Goal: Transaction & Acquisition: Obtain resource

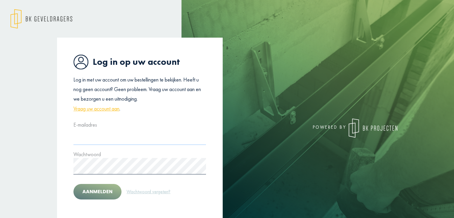
click at [98, 135] on input "text" at bounding box center [139, 136] width 133 height 16
click at [85, 140] on input "text" at bounding box center [139, 136] width 133 height 16
type input "**********"
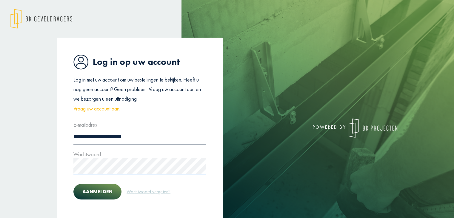
click at [73, 184] on button "Aanmelden" at bounding box center [97, 192] width 48 height 16
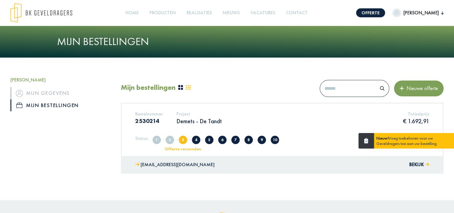
scroll to position [26, 0]
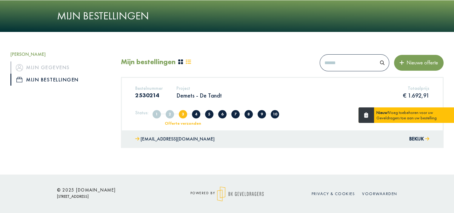
click at [197, 93] on p "Demets - De Tandt" at bounding box center [199, 96] width 45 height 8
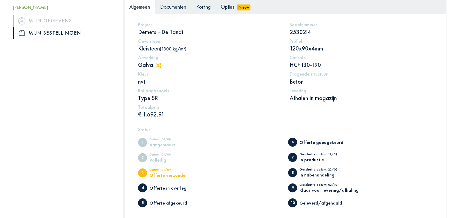
scroll to position [109, 0]
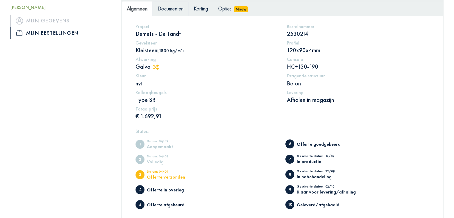
click at [173, 8] on span "Documenten" at bounding box center [171, 8] width 26 height 7
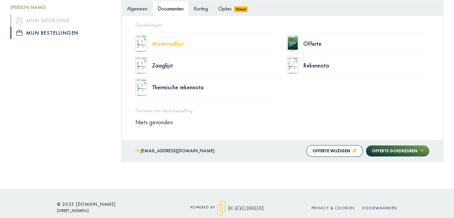
click at [157, 42] on div "Materiaallijst" at bounding box center [215, 44] width 126 height 6
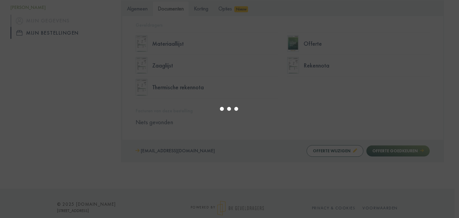
select select "******"
type input "*"
select select "****"
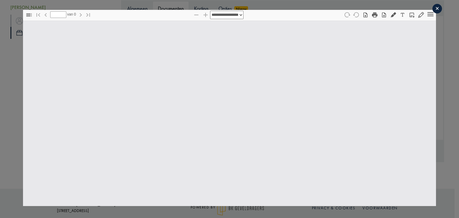
type input "*"
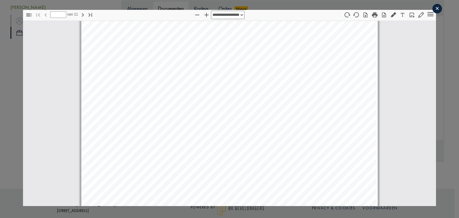
select select "****"
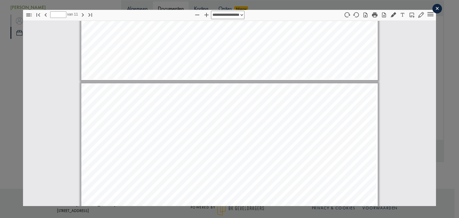
type input "**"
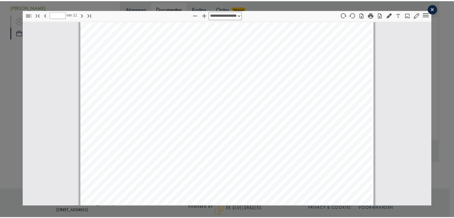
scroll to position [4011, 0]
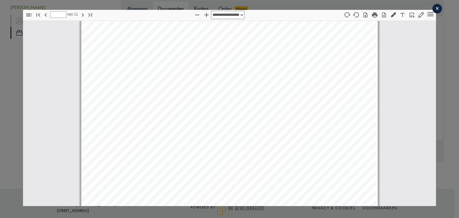
click at [432, 9] on div "×" at bounding box center [437, 9] width 10 height 10
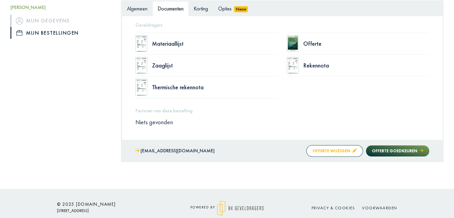
click at [311, 148] on button "Offerte wijzigen" at bounding box center [335, 151] width 57 height 12
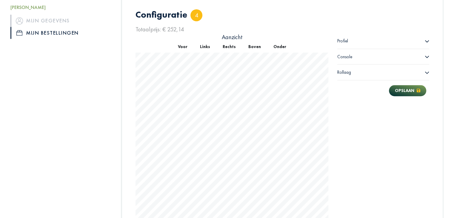
scroll to position [395, 0]
click at [363, 57] on div "Console" at bounding box center [384, 57] width 92 height 16
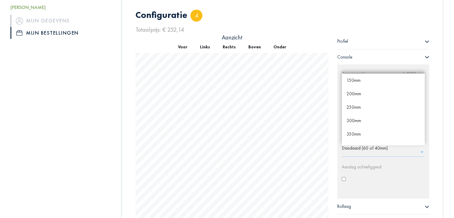
click at [367, 148] on input "text" at bounding box center [385, 151] width 87 height 10
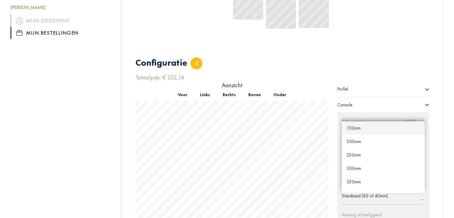
scroll to position [448, 0]
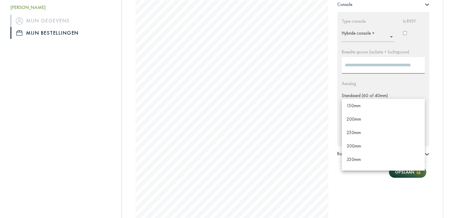
click at [362, 97] on input "text" at bounding box center [385, 98] width 87 height 10
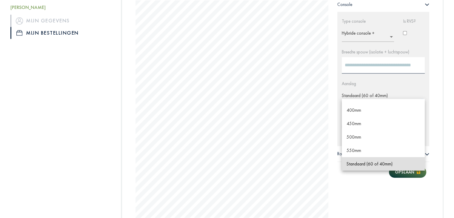
click at [362, 97] on input "text" at bounding box center [385, 98] width 87 height 10
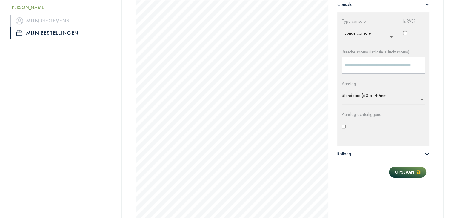
click at [343, 155] on span "Rollaag" at bounding box center [345, 154] width 14 height 6
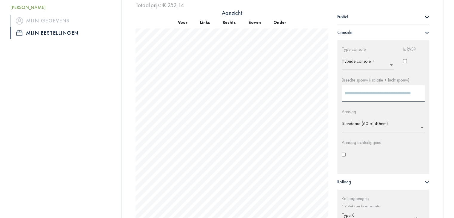
scroll to position [448, 0]
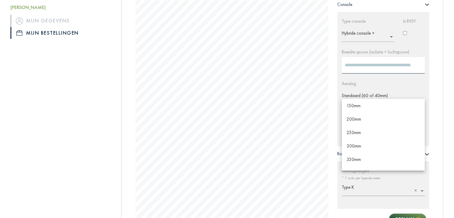
click at [359, 96] on input "text" at bounding box center [385, 98] width 87 height 10
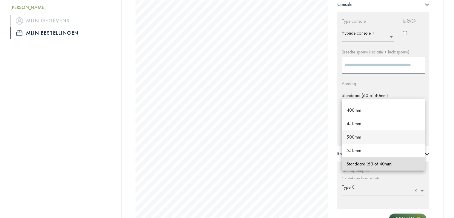
scroll to position [0, 0]
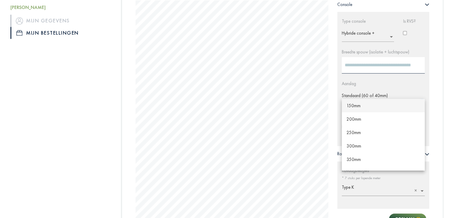
click at [359, 105] on span "150mm" at bounding box center [354, 106] width 14 height 6
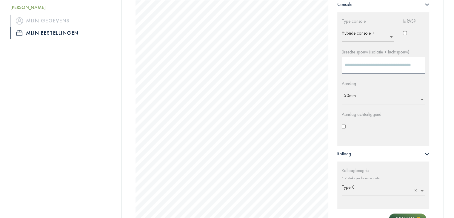
click at [351, 98] on ng-select "× 150mm" at bounding box center [383, 97] width 83 height 16
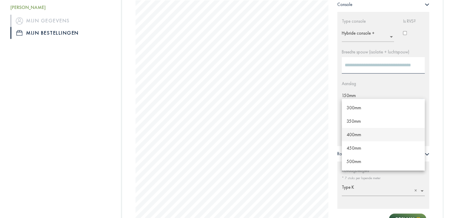
scroll to position [39, 0]
click at [352, 157] on div "500mm" at bounding box center [383, 160] width 83 height 13
click at [361, 97] on input "text" at bounding box center [385, 98] width 87 height 10
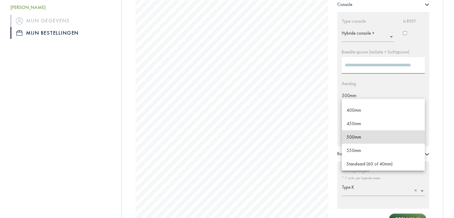
scroll to position [62, 0]
click at [360, 164] on span "Standaard (60 of 40mm)" at bounding box center [370, 164] width 46 height 6
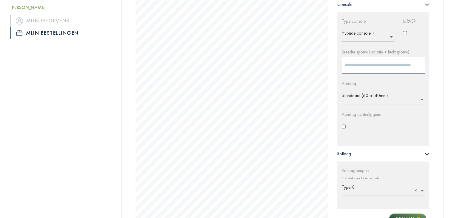
click at [402, 99] on ng-select "× Standaard (60 of 40mm)" at bounding box center [383, 97] width 83 height 16
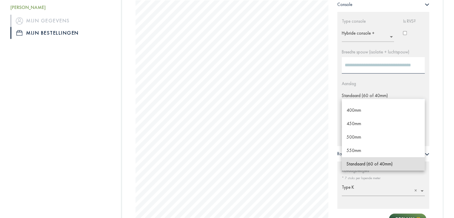
scroll to position [0, 0]
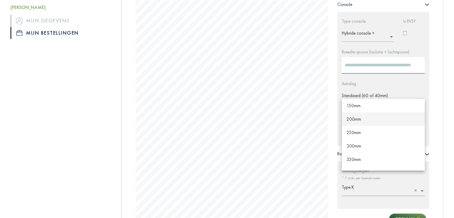
click at [366, 119] on div "200mm" at bounding box center [383, 118] width 83 height 13
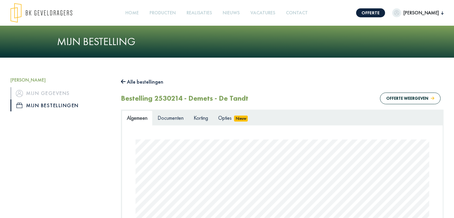
scroll to position [448, 0]
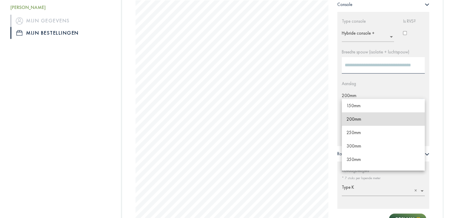
click at [347, 97] on input "text" at bounding box center [385, 98] width 87 height 10
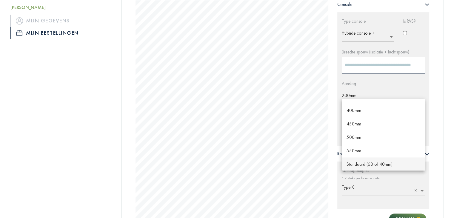
click at [356, 162] on span "Standaard (60 of 40mm)" at bounding box center [370, 164] width 46 height 6
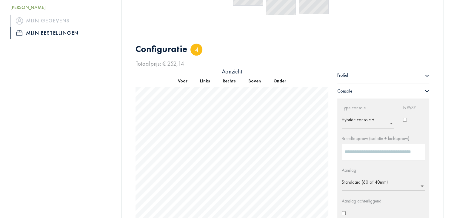
scroll to position [359, 0]
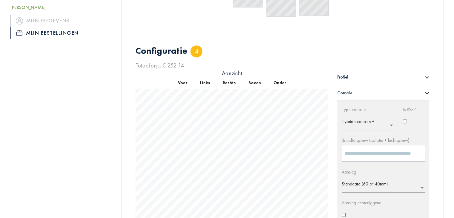
click at [390, 79] on div "Profiel" at bounding box center [384, 77] width 92 height 16
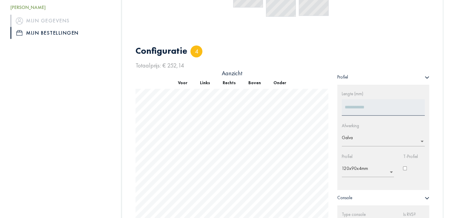
scroll to position [448, 0]
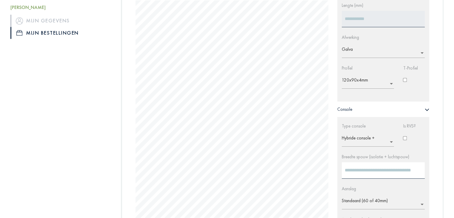
click at [362, 82] on input "text" at bounding box center [370, 82] width 56 height 10
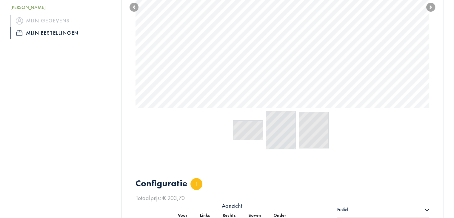
scroll to position [202, 0]
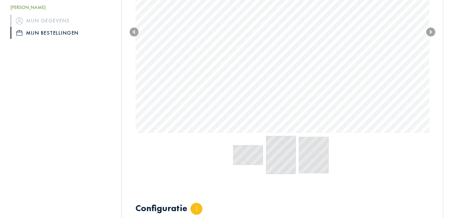
type input "****"
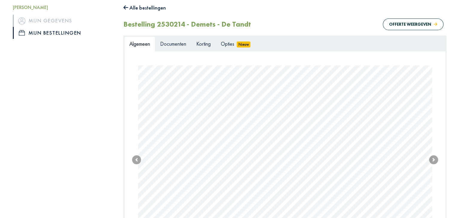
scroll to position [67, 0]
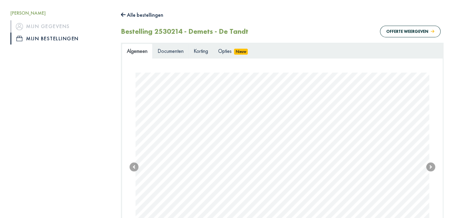
click at [160, 52] on span "Documenten" at bounding box center [171, 51] width 26 height 7
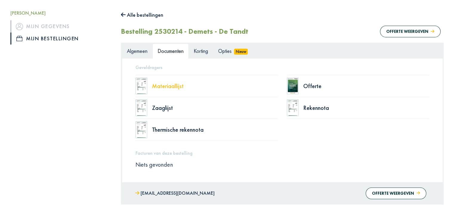
click at [162, 87] on div "Materiaallijst" at bounding box center [215, 86] width 126 height 6
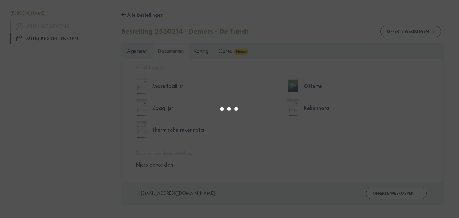
select select "****"
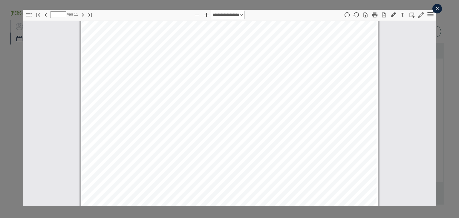
type input "*"
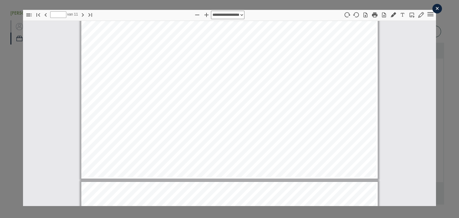
scroll to position [3195, 0]
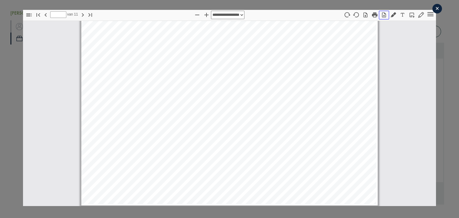
click at [382, 13] on icon "button" at bounding box center [384, 15] width 4 height 5
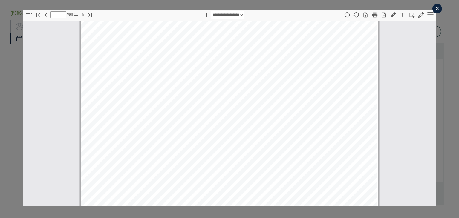
scroll to position [491, 0]
type input "*"
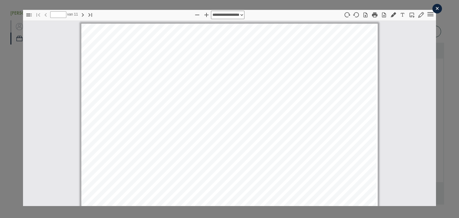
click at [434, 5] on div "×" at bounding box center [437, 9] width 10 height 10
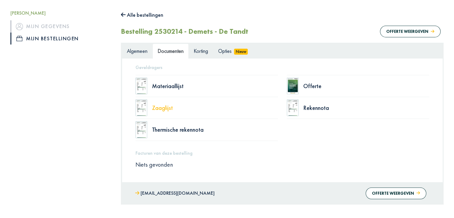
click at [168, 107] on div "Zaaglijst" at bounding box center [215, 108] width 126 height 6
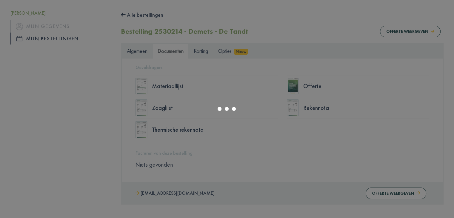
select select "******"
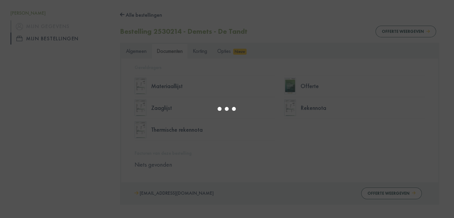
type input "*"
select select "****"
type input "*"
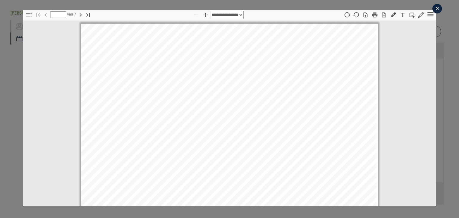
select select "****"
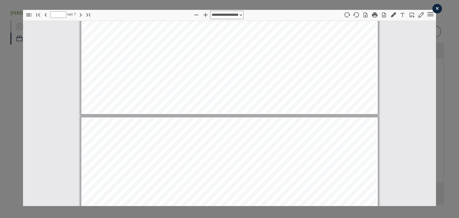
type input "*"
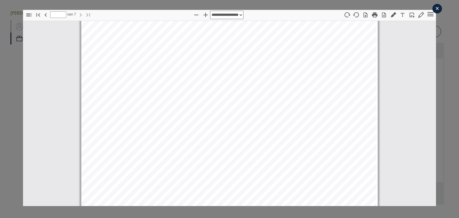
scroll to position [2680, 0]
click at [381, 15] on icon "button" at bounding box center [384, 15] width 6 height 6
click at [434, 7] on div "×" at bounding box center [437, 9] width 10 height 10
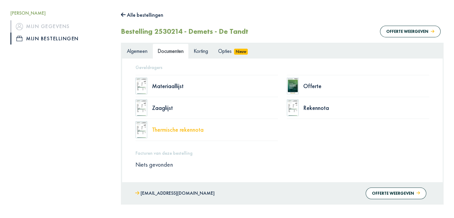
click at [193, 129] on div "Thermische rekennota" at bounding box center [215, 130] width 126 height 6
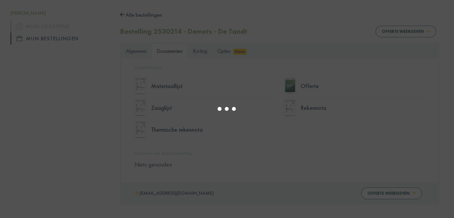
type input "*"
select select "****"
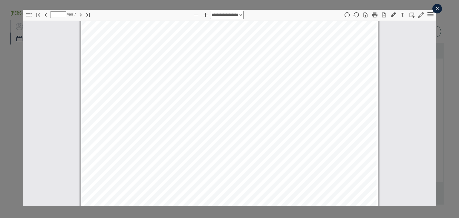
scroll to position [574, 0]
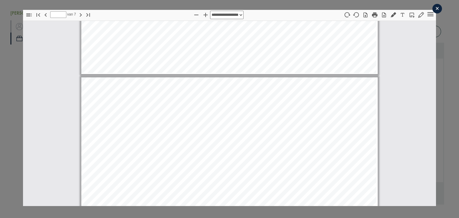
type input "*"
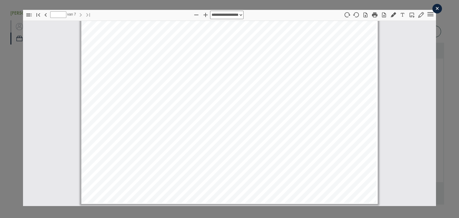
scroll to position [6, 0]
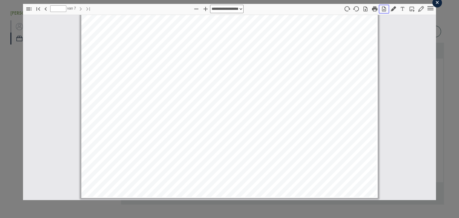
click at [381, 11] on icon "button" at bounding box center [384, 9] width 6 height 6
click at [433, 4] on div "×" at bounding box center [437, 3] width 10 height 10
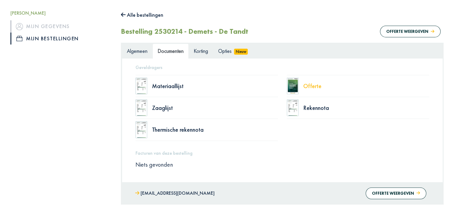
click at [316, 88] on div "Offerte" at bounding box center [367, 86] width 126 height 6
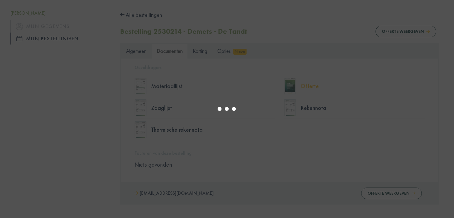
select select "******"
type input "*"
select select "****"
type input "*"
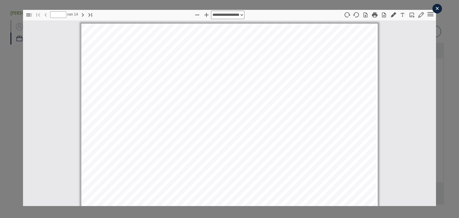
scroll to position [3, 0]
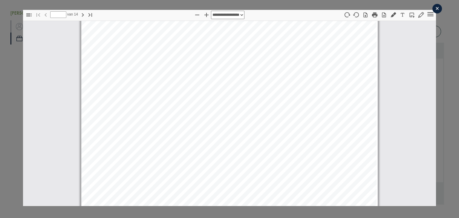
select select "****"
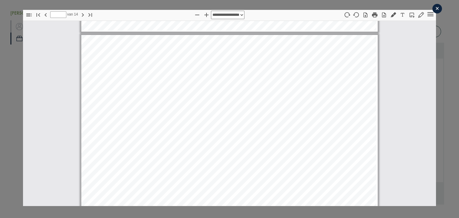
scroll to position [4626, 0]
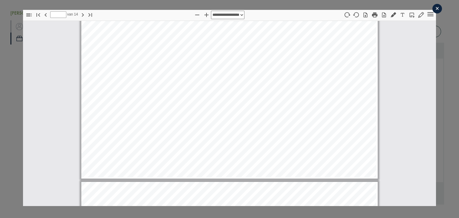
type input "**"
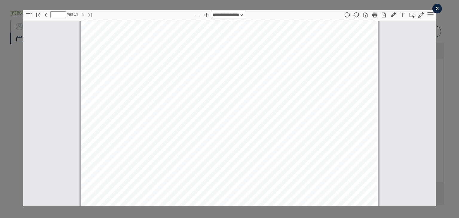
scroll to position [5555, 0]
click at [382, 13] on icon "button" at bounding box center [384, 15] width 4 height 5
click at [443, 76] on div "**********" at bounding box center [229, 108] width 459 height 216
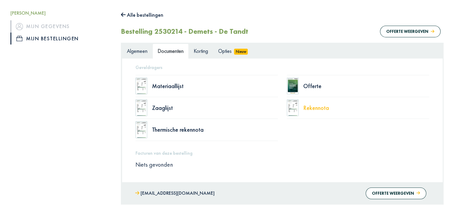
click at [324, 111] on div "Rekennota" at bounding box center [367, 108] width 126 height 6
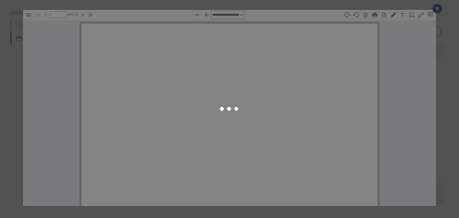
select select "****"
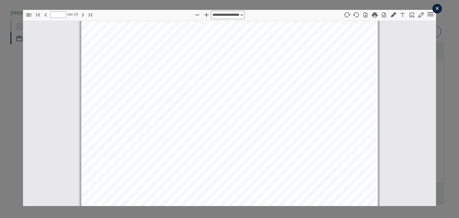
scroll to position [6099, 0]
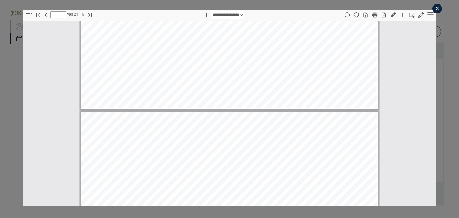
type input "**"
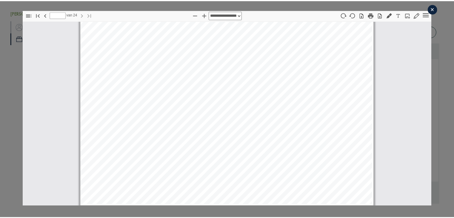
scroll to position [6, 0]
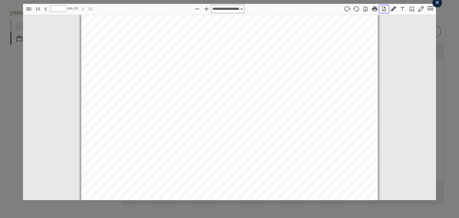
click at [382, 9] on icon "button" at bounding box center [384, 9] width 4 height 5
click at [434, 5] on div "×" at bounding box center [437, 3] width 10 height 10
